Goal: Task Accomplishment & Management: Manage account settings

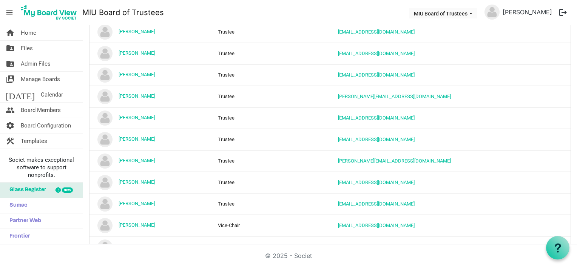
scroll to position [374, 0]
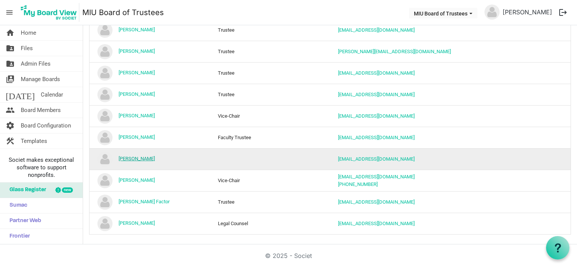
click at [141, 156] on link "[PERSON_NAME]" at bounding box center [137, 159] width 36 height 6
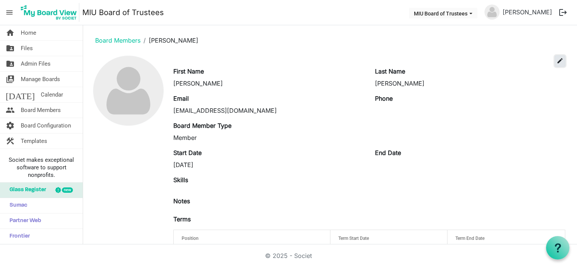
click at [557, 59] on span "edit" at bounding box center [560, 60] width 7 height 7
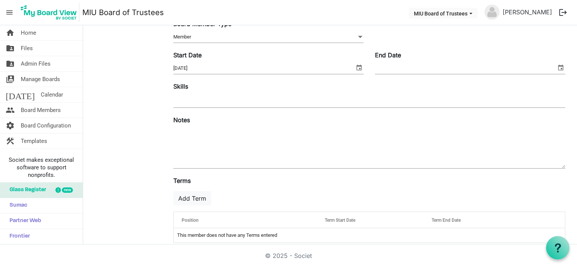
scroll to position [123, 0]
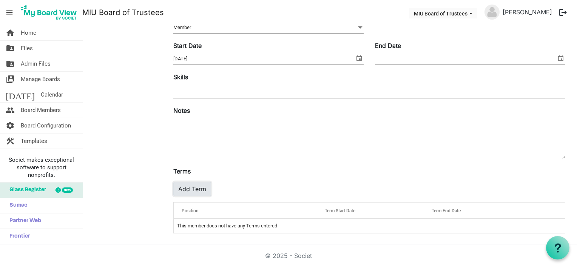
click at [193, 186] on button "Add Term" at bounding box center [192, 189] width 38 height 14
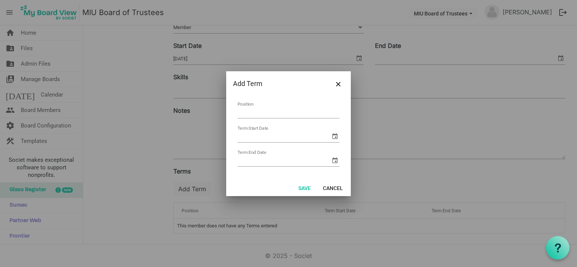
click at [264, 112] on input "Position" at bounding box center [289, 113] width 102 height 12
type input "Trustee"
click at [334, 134] on span "select" at bounding box center [334, 136] width 9 height 9
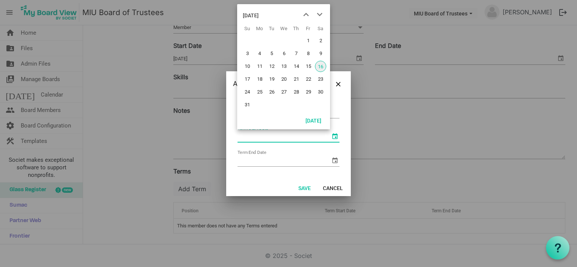
click at [318, 63] on span "16" at bounding box center [320, 66] width 11 height 11
type input "8/16/2025"
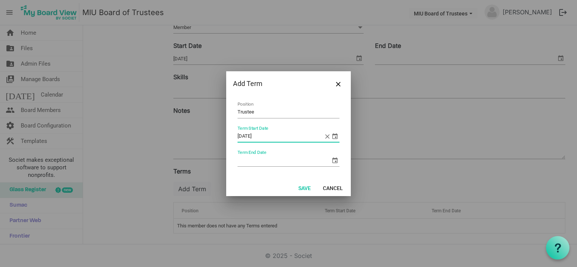
click at [334, 161] on span "select" at bounding box center [334, 160] width 9 height 9
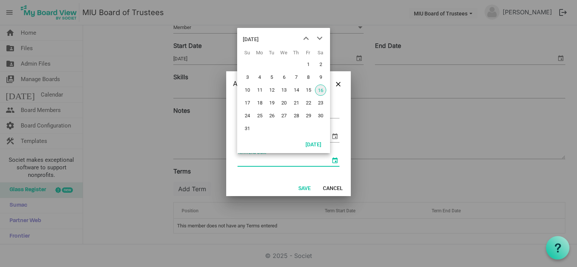
click at [257, 162] on input "Term End Date" at bounding box center [284, 160] width 93 height 11
click at [257, 166] on div "Term End Date" at bounding box center [289, 161] width 102 height 12
click at [254, 178] on div "Trustee Position 8/16/2025 Term Start Date Term End Date" at bounding box center [288, 137] width 125 height 83
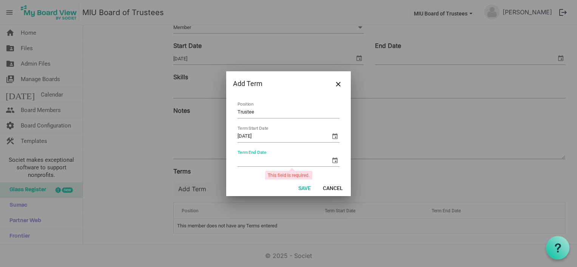
click at [251, 159] on input "Term End Date" at bounding box center [284, 160] width 93 height 11
type input "8/16/2030"
click at [309, 188] on button "Save" at bounding box center [304, 188] width 22 height 11
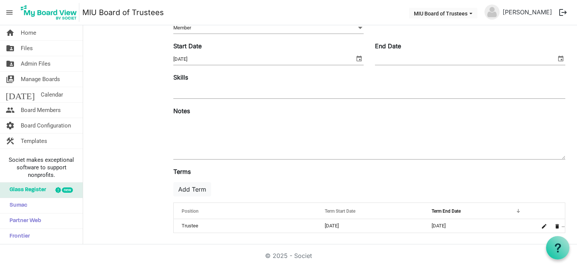
scroll to position [0, 0]
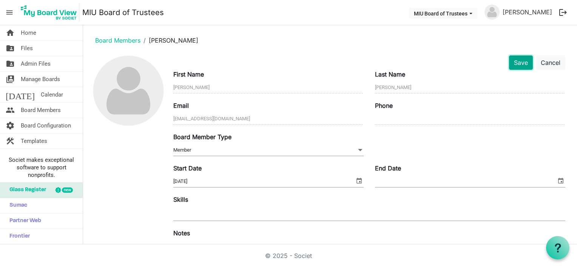
click at [514, 60] on button "Save" at bounding box center [521, 63] width 24 height 14
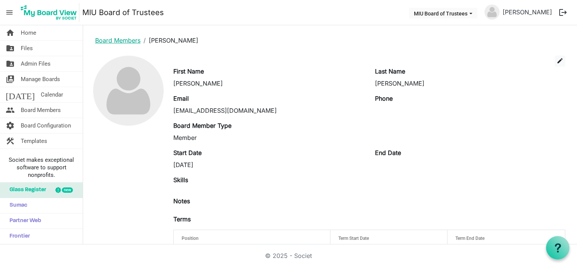
click at [123, 39] on link "Board Members" at bounding box center [117, 41] width 45 height 8
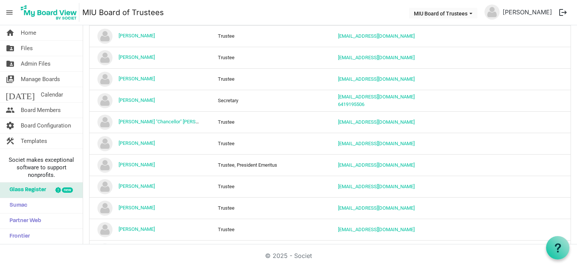
scroll to position [185, 0]
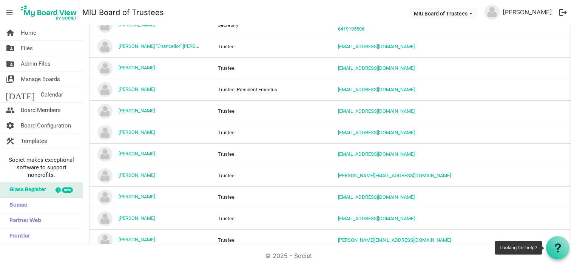
click at [556, 248] on icon at bounding box center [557, 248] width 9 height 9
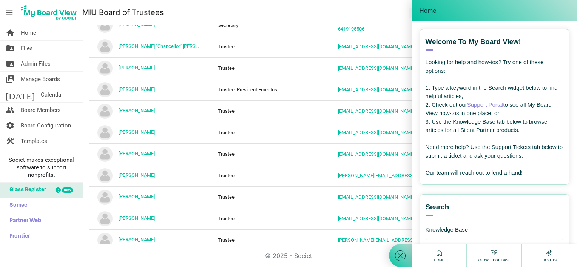
click at [549, 253] on icon at bounding box center [549, 253] width 9 height 9
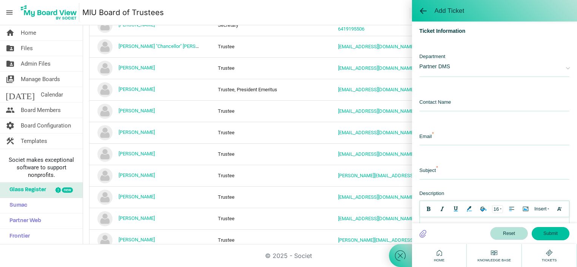
scroll to position [0, 0]
click at [437, 106] on input "text" at bounding box center [495, 103] width 150 height 16
type input "[PERSON_NAME]"
click at [443, 140] on input "email" at bounding box center [495, 137] width 150 height 16
type input "[EMAIL_ADDRESS][DOMAIN_NAME]"
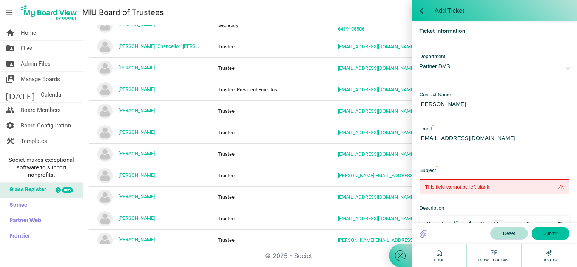
click at [449, 171] on input "text" at bounding box center [495, 172] width 150 height 16
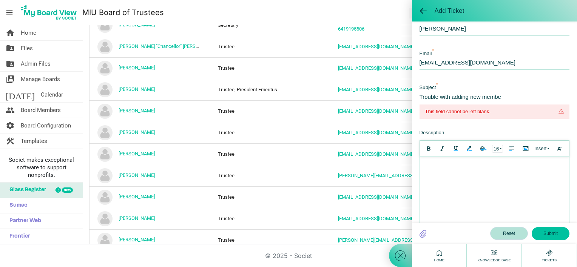
scroll to position [113, 0]
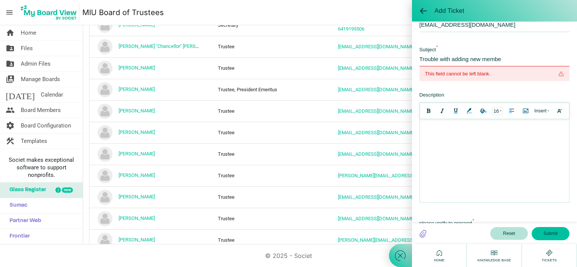
type input "Trouble with adding new membe"
click at [437, 149] on body at bounding box center [494, 160] width 149 height 83
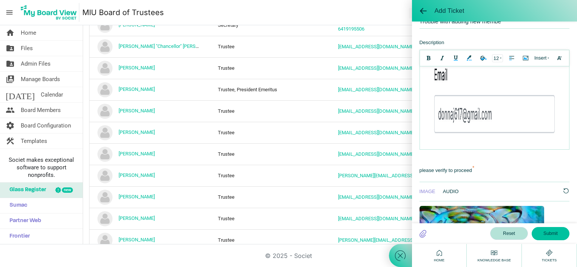
scroll to position [718, 0]
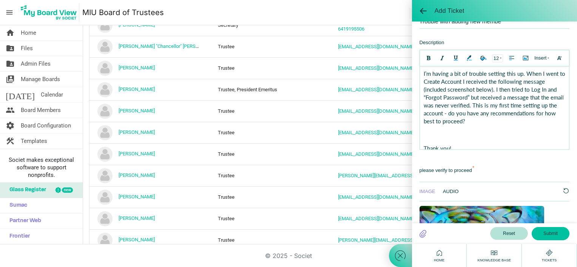
scroll to position [76, 0]
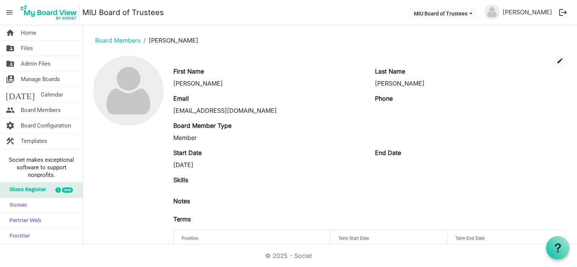
scroll to position [27, 0]
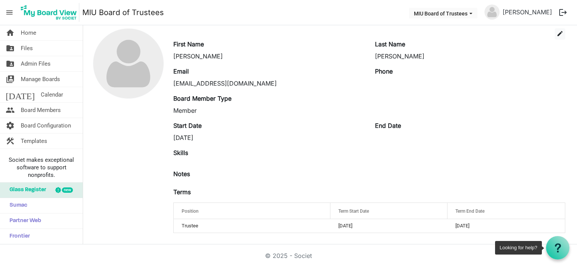
click at [559, 249] on use at bounding box center [558, 248] width 6 height 9
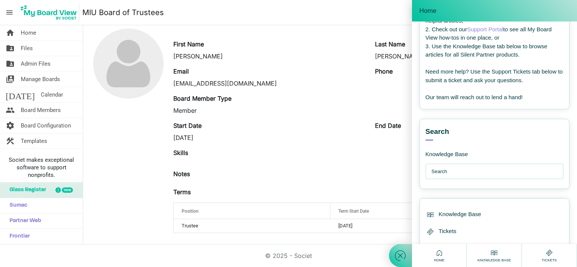
scroll to position [96, 0]
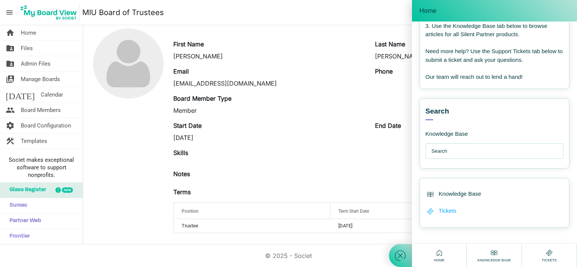
click at [452, 209] on span "Tickets" at bounding box center [448, 211] width 18 height 9
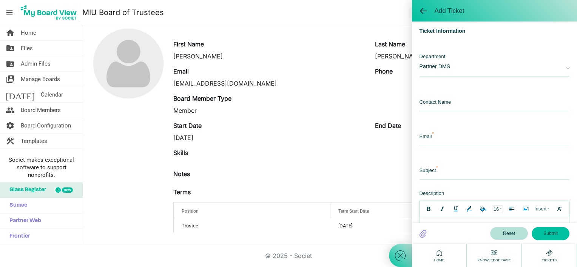
scroll to position [0, 0]
click at [450, 103] on input "text" at bounding box center [495, 103] width 150 height 16
type input "[PERSON_NAME]"
click at [450, 131] on input "email" at bounding box center [495, 137] width 150 height 16
type input "[EMAIL_ADDRESS][DOMAIN_NAME]"
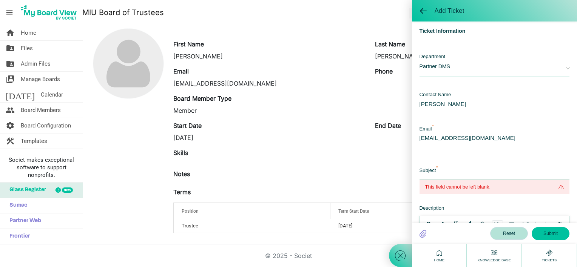
click at [434, 187] on span "This field cannot be left blank." at bounding box center [457, 188] width 65 height 8
click at [423, 187] on span "This field cannot be left blank." at bounding box center [495, 187] width 150 height 15
click at [438, 176] on input "text" at bounding box center [495, 172] width 150 height 16
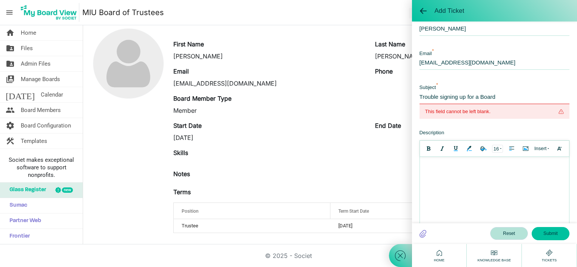
type input "Trouble signing up for a Board"
click at [448, 181] on body at bounding box center [494, 198] width 149 height 83
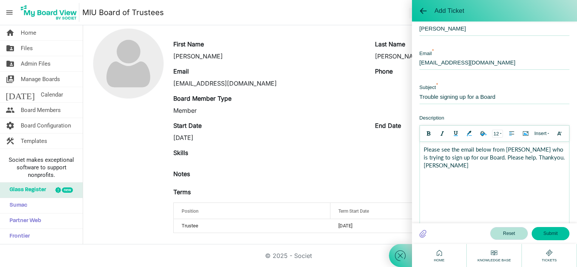
click at [557, 188] on body "Please see the email below from Donna who is trying to sign up for our Board. P…" at bounding box center [494, 183] width 149 height 83
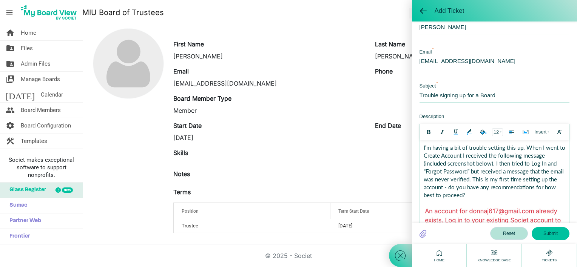
scroll to position [65, 0]
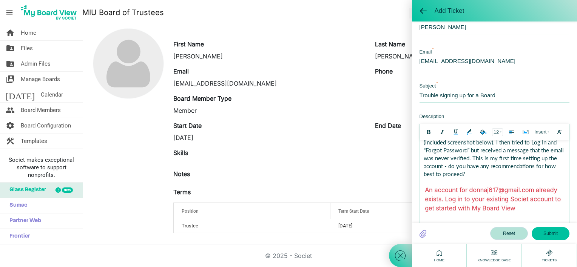
click at [545, 233] on button "Submit" at bounding box center [551, 233] width 38 height 13
click at [550, 233] on button "Submit" at bounding box center [551, 233] width 38 height 13
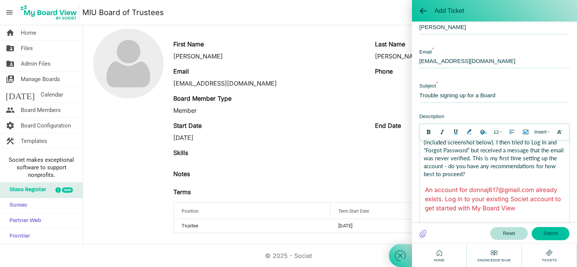
click at [550, 233] on button "Submit" at bounding box center [551, 233] width 38 height 13
click at [440, 186] on body "Please see the email below from Donna who is trying to sign up for our Board. P…" at bounding box center [494, 153] width 149 height 142
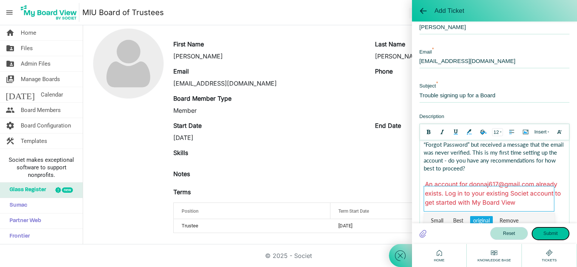
click at [547, 232] on button "Submit" at bounding box center [551, 233] width 38 height 13
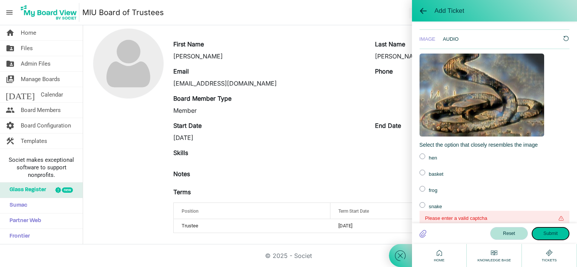
scroll to position [334, 0]
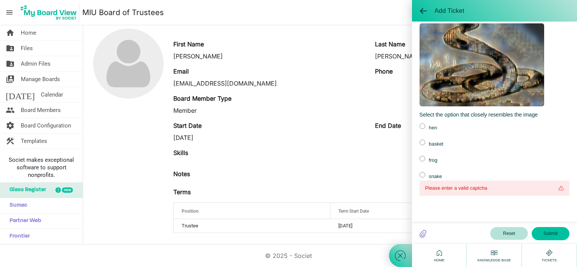
click at [421, 174] on label at bounding box center [423, 175] width 6 height 6
click at [0, 0] on input "radio" at bounding box center [0, 0] width 0 height 0
click at [545, 233] on button "Submit" at bounding box center [551, 233] width 38 height 13
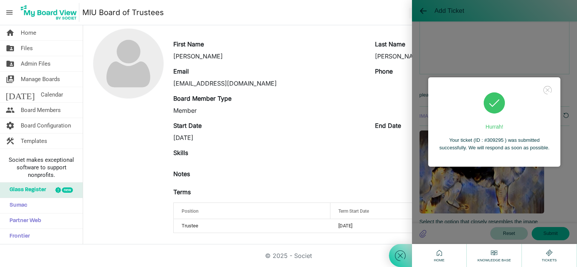
scroll to position [319, 0]
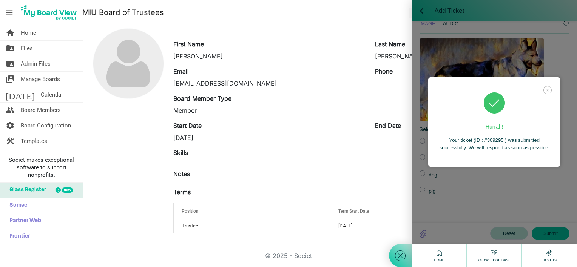
click at [352, 95] on div "Board Member Type Member" at bounding box center [269, 104] width 202 height 21
click at [548, 90] on icon at bounding box center [547, 90] width 11 height 11
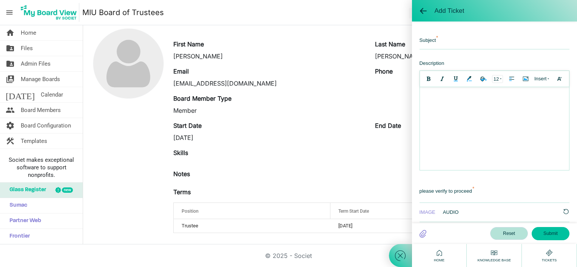
scroll to position [0, 0]
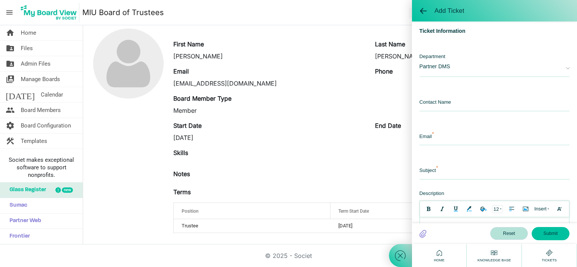
click at [395, 27] on div at bounding box center [400, 133] width 23 height 267
click at [421, 9] on span at bounding box center [424, 11] width 8 height 8
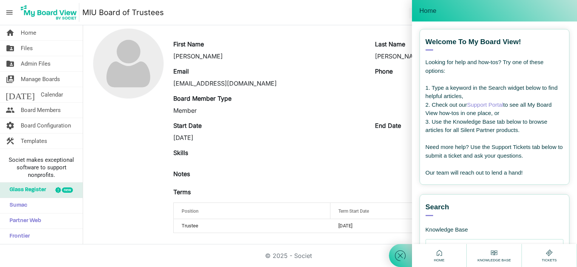
click at [382, 35] on div "edit" at bounding box center [369, 33] width 403 height 11
click at [31, 32] on span "Home" at bounding box center [28, 32] width 15 height 15
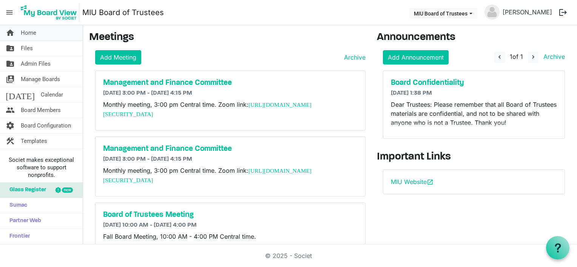
click at [49, 36] on link "home Home" at bounding box center [41, 32] width 83 height 15
click at [50, 110] on span "Board Members" at bounding box center [41, 110] width 40 height 15
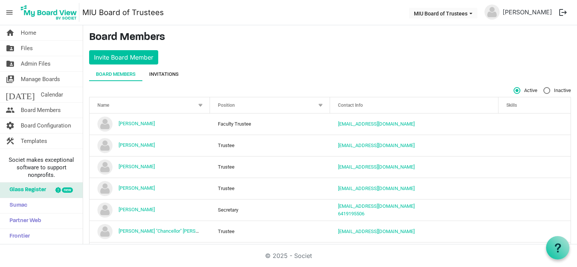
click at [171, 73] on div "Invitations" at bounding box center [163, 75] width 29 height 8
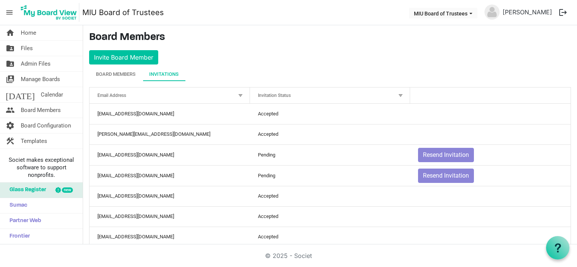
click at [399, 94] on div at bounding box center [401, 95] width 8 height 8
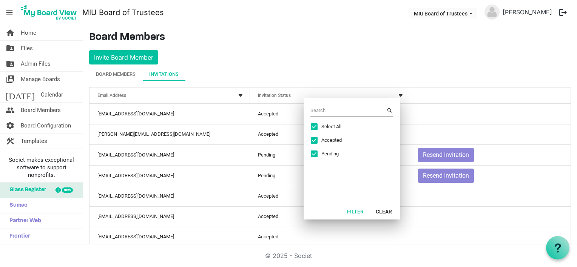
click at [331, 127] on span "Select All" at bounding box center [349, 126] width 57 height 7
checkbox input "false"
click at [317, 153] on span "Excel filter dialog" at bounding box center [314, 154] width 7 height 7
checkbox input "true"
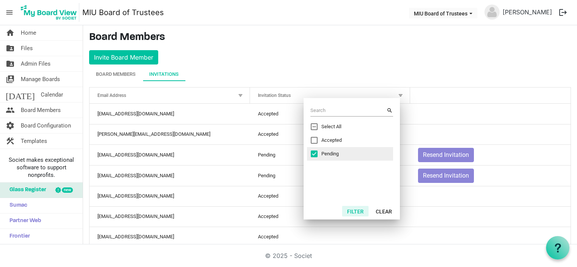
click at [355, 213] on button "Filter" at bounding box center [355, 211] width 26 height 11
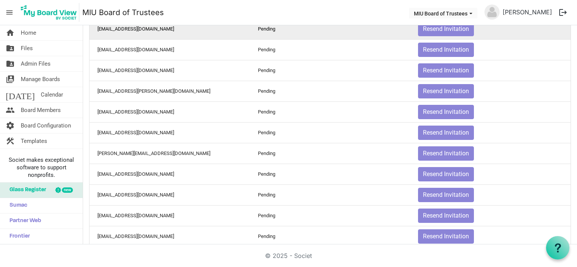
scroll to position [227, 0]
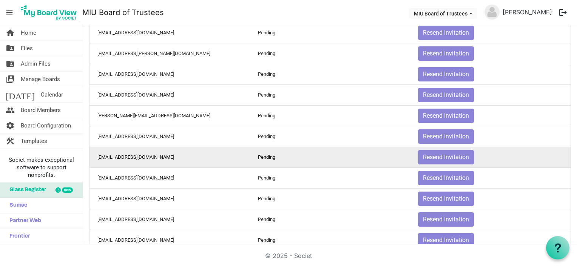
drag, startPoint x: 266, startPoint y: 154, endPoint x: 144, endPoint y: 153, distance: 122.7
drag, startPoint x: 144, startPoint y: 153, endPoint x: 421, endPoint y: 157, distance: 278.0
drag, startPoint x: 421, startPoint y: 157, endPoint x: 337, endPoint y: 156, distance: 85.0
click at [337, 156] on td "Pending" at bounding box center [330, 157] width 161 height 21
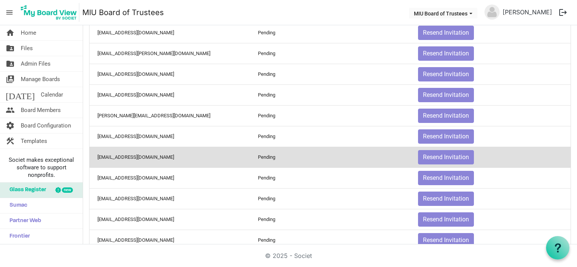
scroll to position [264, 0]
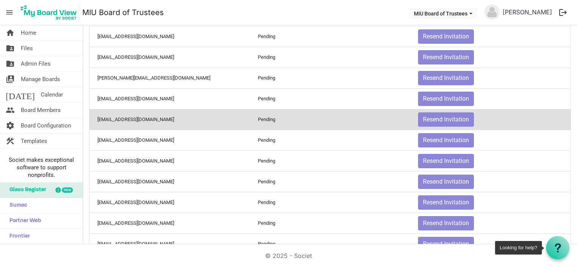
click at [557, 247] on icon at bounding box center [557, 248] width 9 height 9
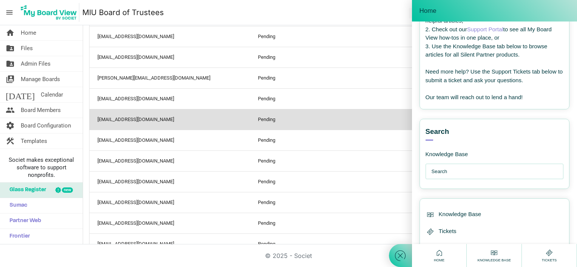
scroll to position [96, 0]
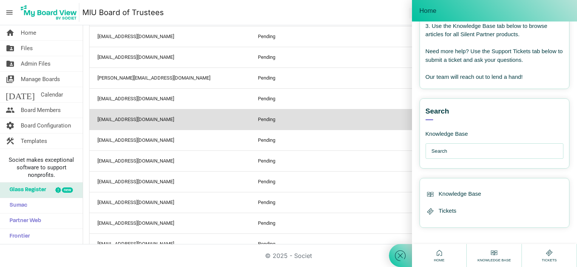
click at [550, 254] on icon at bounding box center [549, 253] width 9 height 9
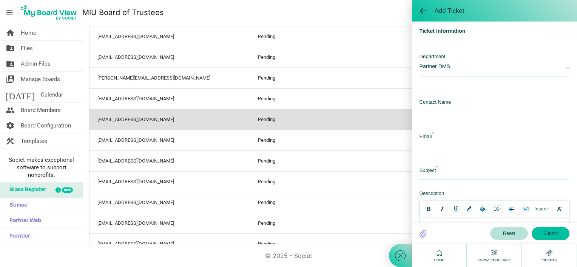
scroll to position [0, 0]
click at [434, 106] on input "text" at bounding box center [495, 103] width 150 height 16
type input "[PERSON_NAME]"
type input "[EMAIL_ADDRESS][DOMAIN_NAME]"
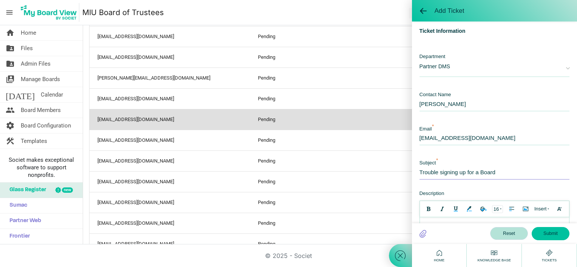
drag, startPoint x: 505, startPoint y: 173, endPoint x: 394, endPoint y: 173, distance: 111.0
click at [394, 173] on div "Add Ticket Welcome! How can I help you ? --- email --- Template Choose A Templa…" at bounding box center [483, 133] width 188 height 267
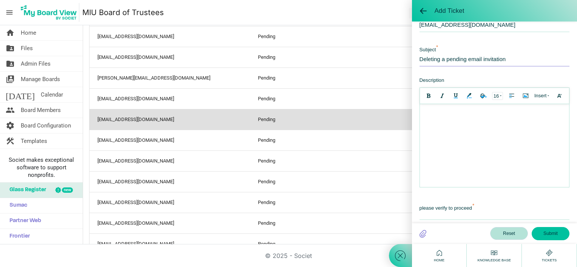
type input "Deleting a pending email invitation"
click at [429, 116] on div at bounding box center [494, 112] width 142 height 8
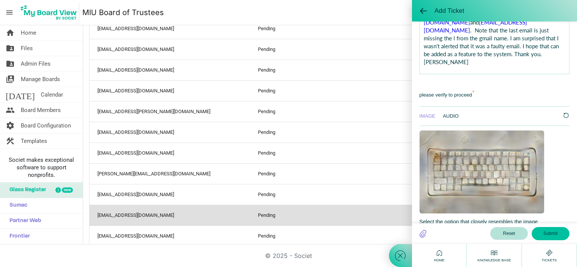
scroll to position [302, 0]
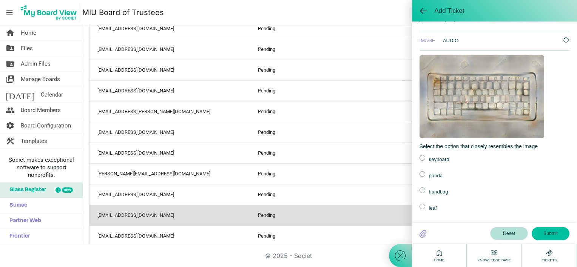
click at [422, 157] on label at bounding box center [423, 158] width 6 height 6
click at [0, 0] on input "radio" at bounding box center [0, 0] width 0 height 0
click at [547, 233] on button "Submit" at bounding box center [551, 233] width 38 height 13
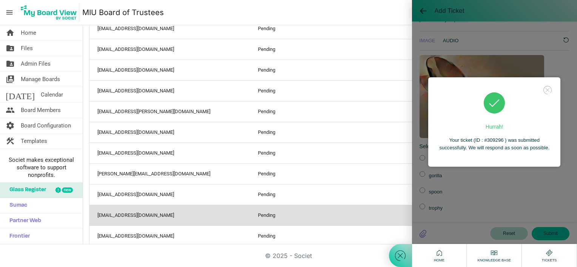
click at [546, 90] on icon at bounding box center [547, 90] width 11 height 11
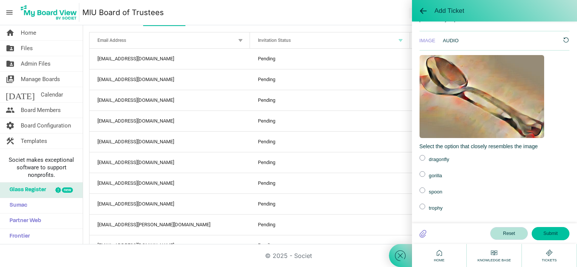
scroll to position [0, 0]
